Goal: Obtain resource: Download file/media

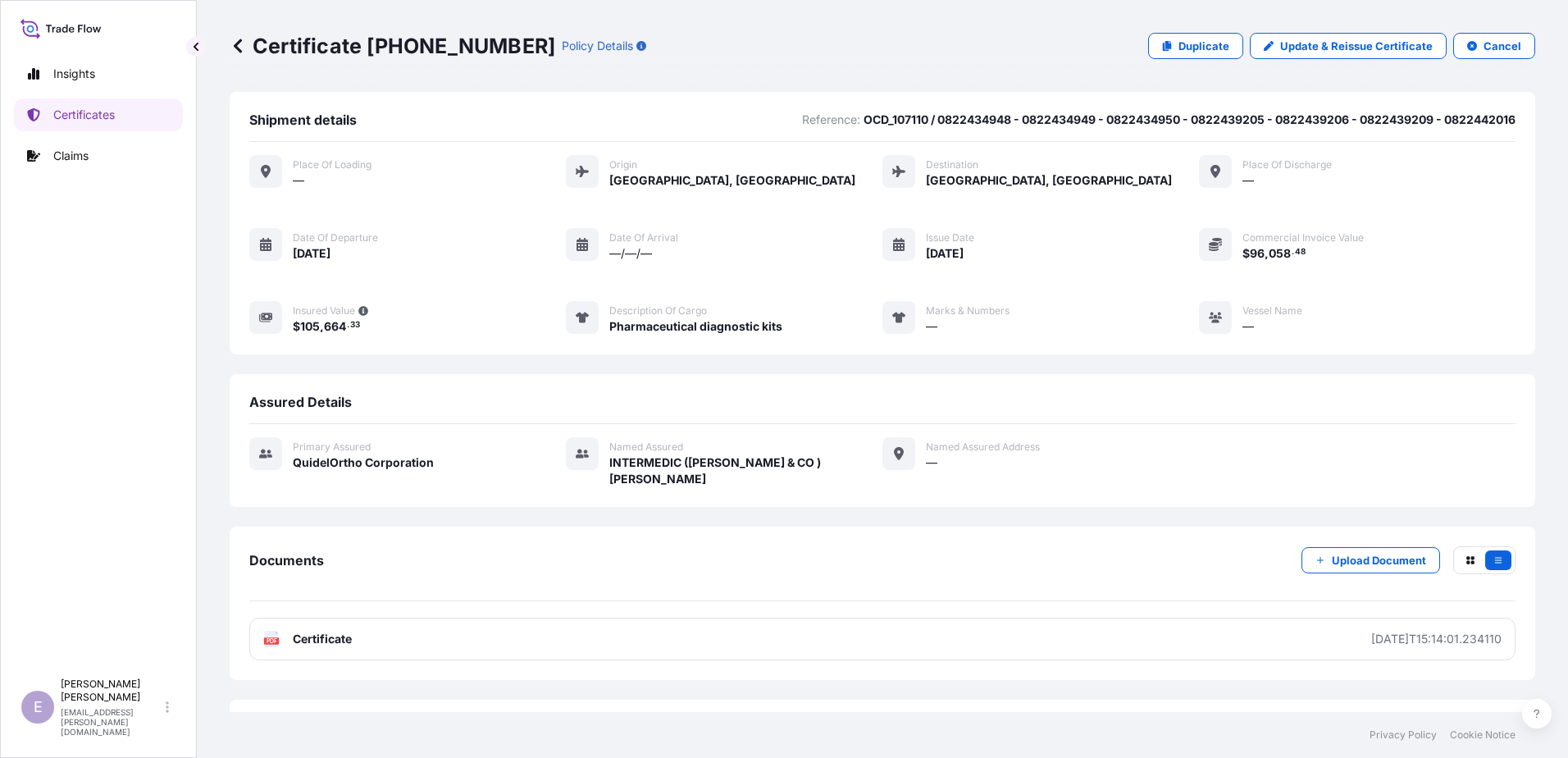
scroll to position [54, 0]
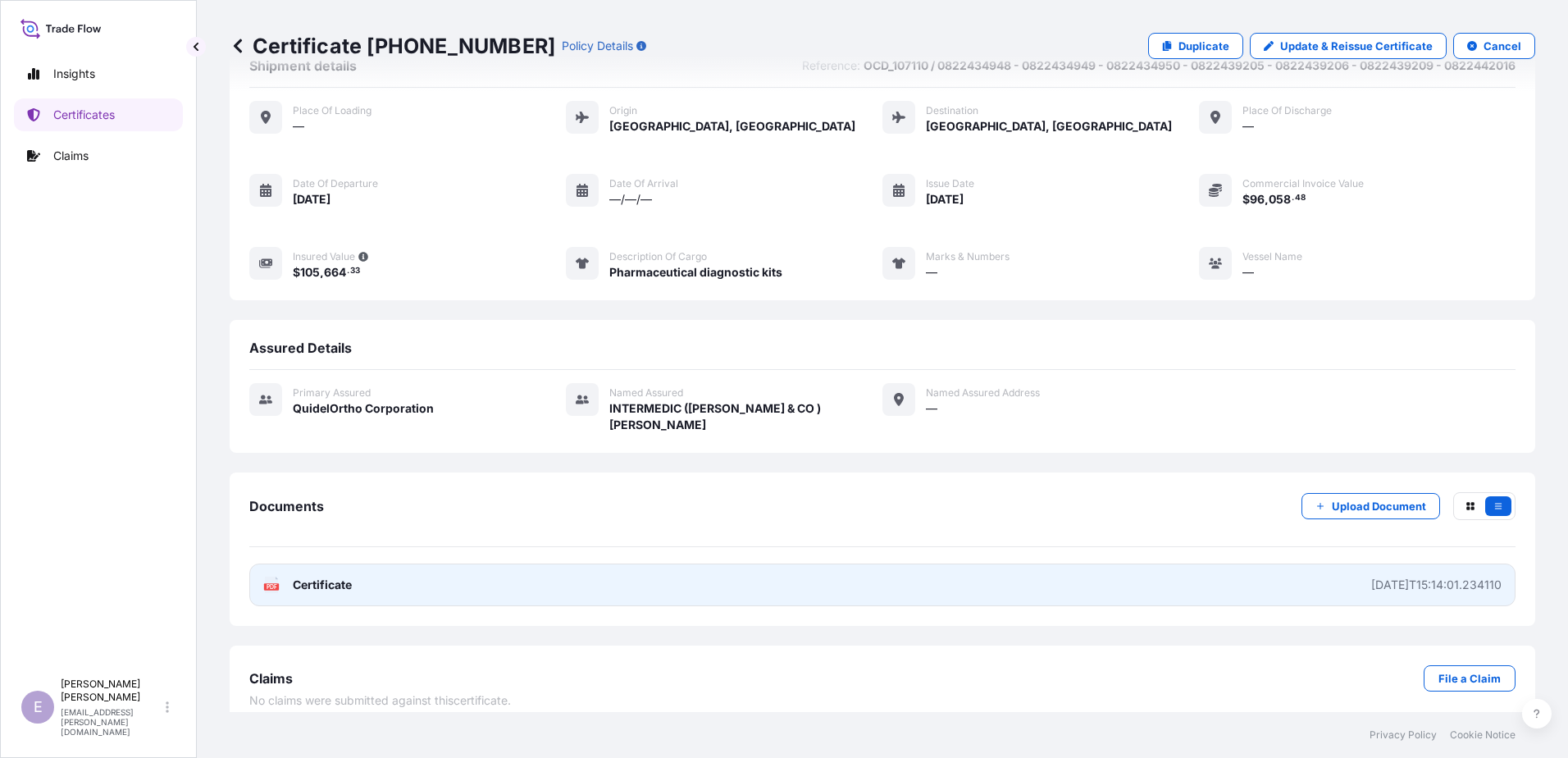
click at [1375, 563] on link "PDF Certificate [DATE]T15:14:01.234110" at bounding box center [883, 585] width 1266 height 42
